Goal: Information Seeking & Learning: Learn about a topic

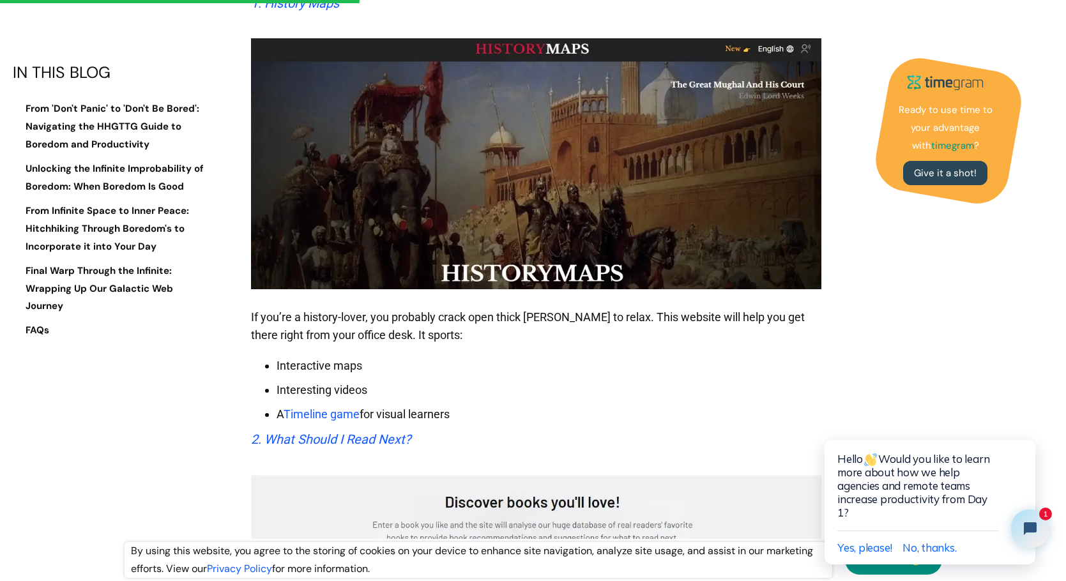
scroll to position [2746, 0]
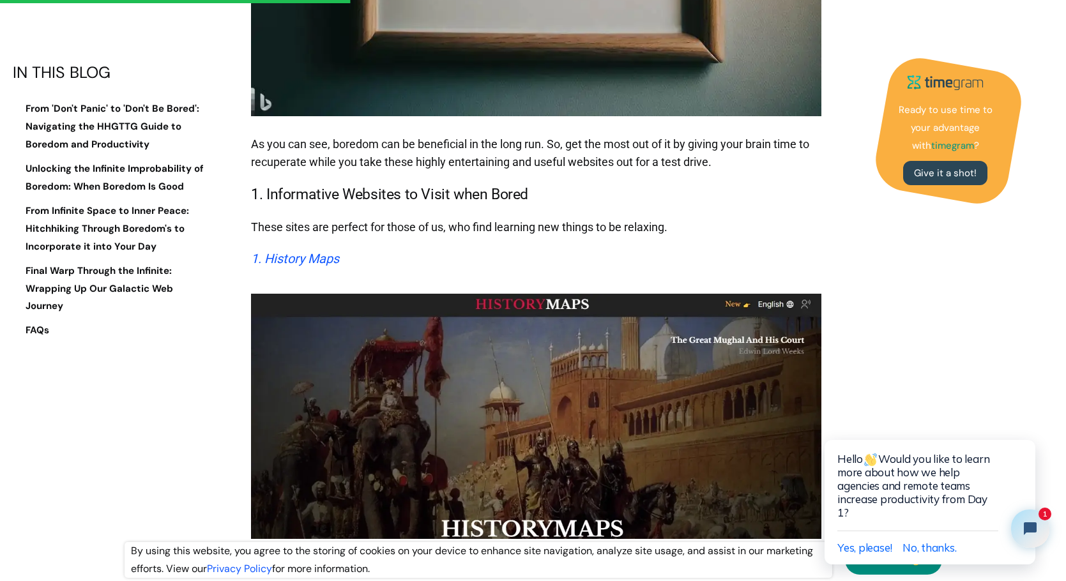
click at [321, 251] on em "1. History Maps" at bounding box center [295, 258] width 88 height 15
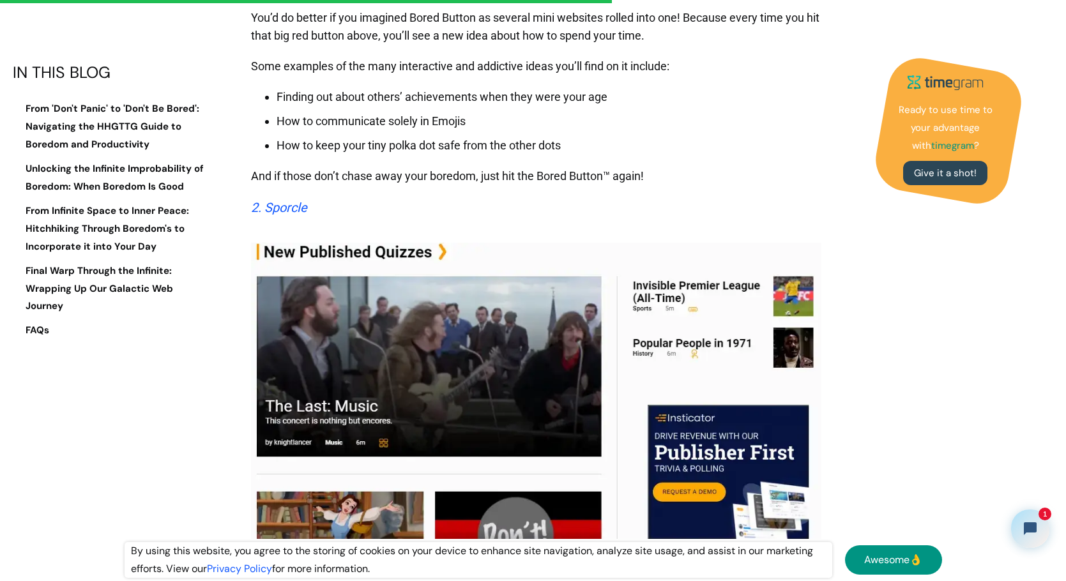
scroll to position [4598, 0]
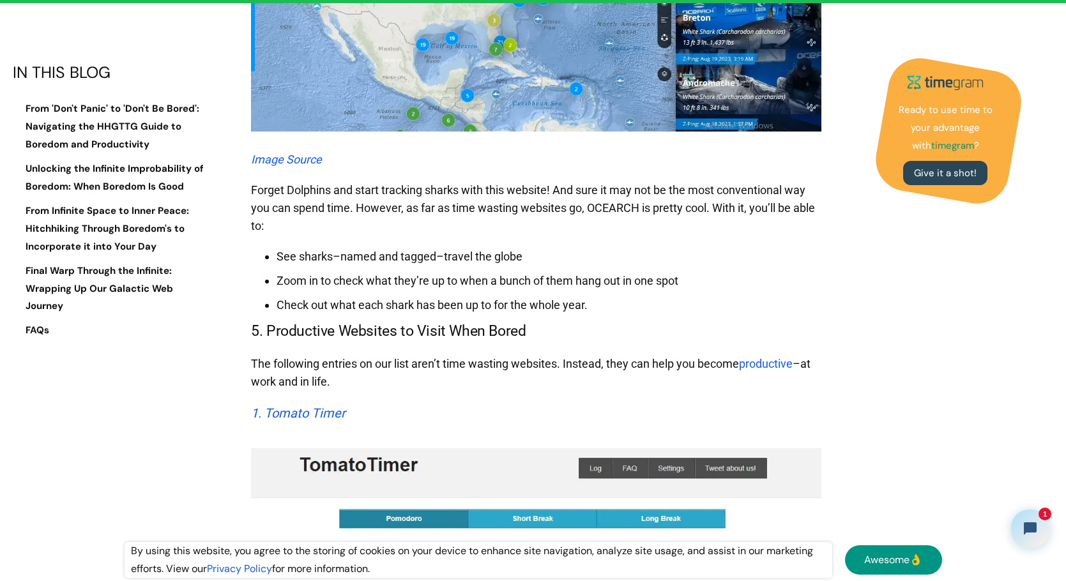
scroll to position [9605, 0]
